Goal: Book appointment/travel/reservation

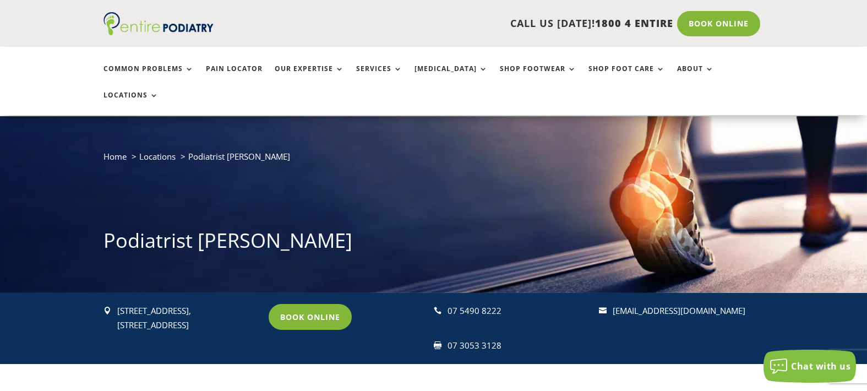
scroll to position [54, 0]
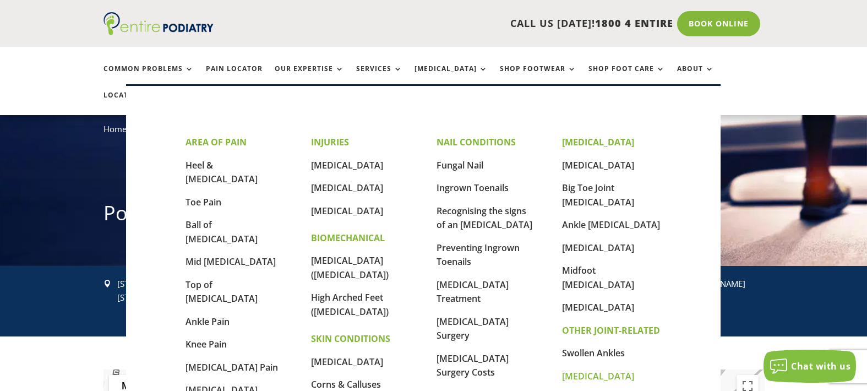
click at [584, 370] on link "[MEDICAL_DATA]" at bounding box center [598, 376] width 72 height 12
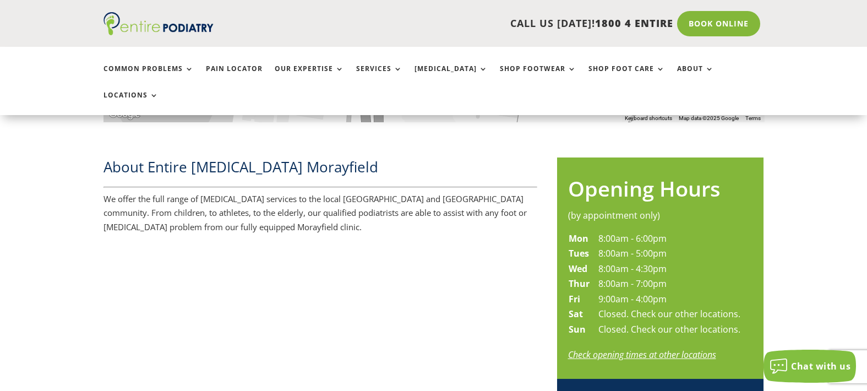
scroll to position [549, 0]
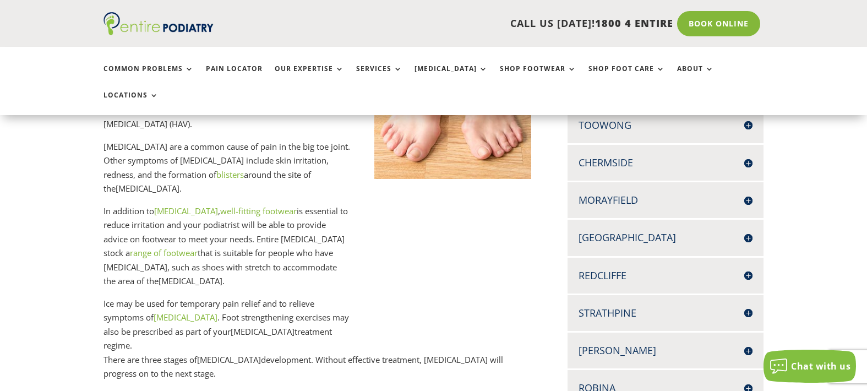
scroll to position [330, 0]
click at [605, 183] on div "Morayfield UNIT 5C, MORAYFIELD GARDENS 197 MORAYFIELD ROAD MORAYFIELD Q 4506 07…" at bounding box center [665, 201] width 196 height 36
click at [748, 194] on h4 "Morayfield" at bounding box center [665, 201] width 174 height 14
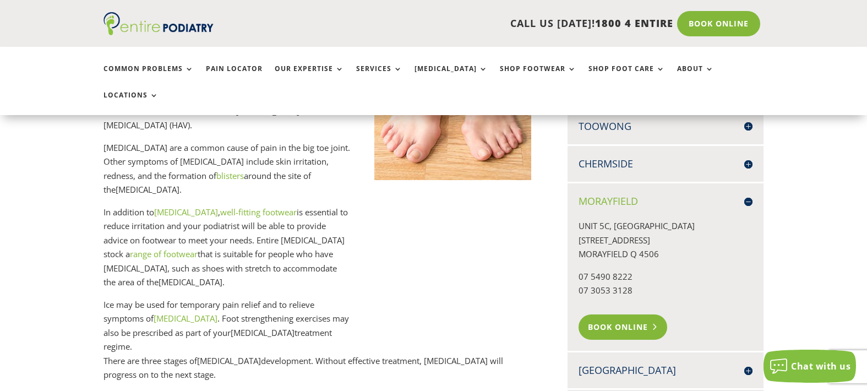
click at [606, 314] on link "Book Online" at bounding box center [622, 326] width 89 height 25
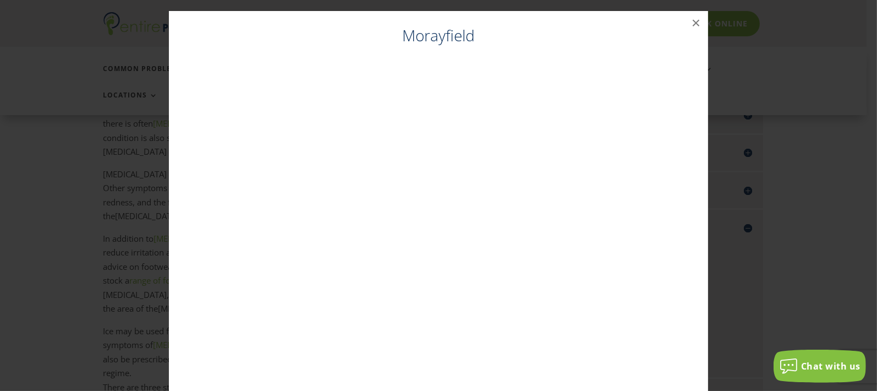
scroll to position [300, 0]
